Goal: Task Accomplishment & Management: Manage account settings

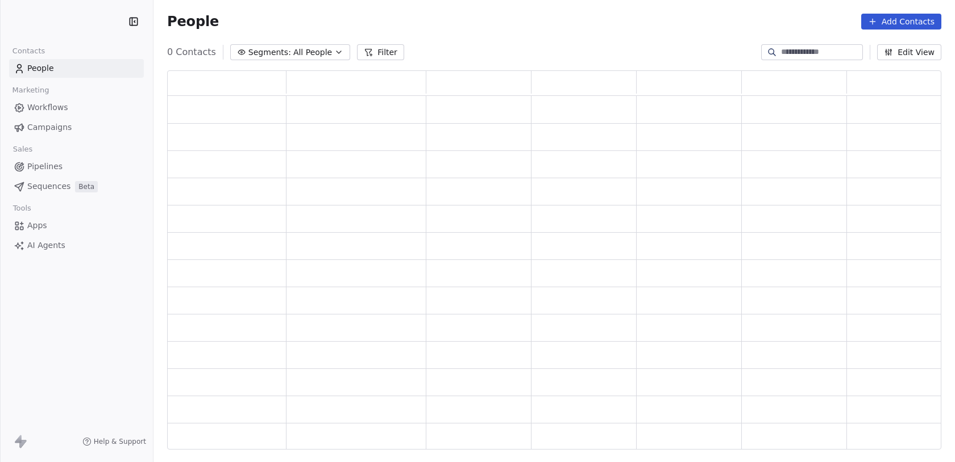
scroll to position [380, 774]
